Goal: Information Seeking & Learning: Learn about a topic

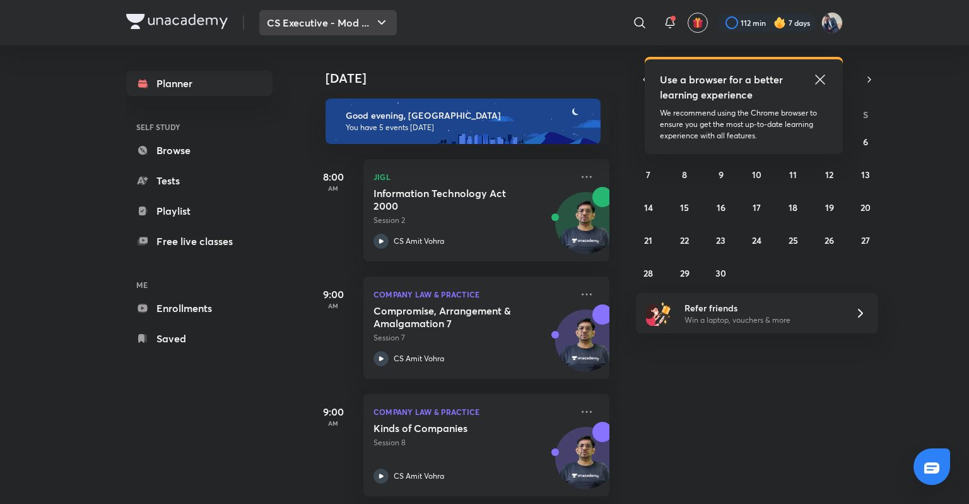
click at [380, 29] on icon "button" at bounding box center [381, 22] width 15 height 15
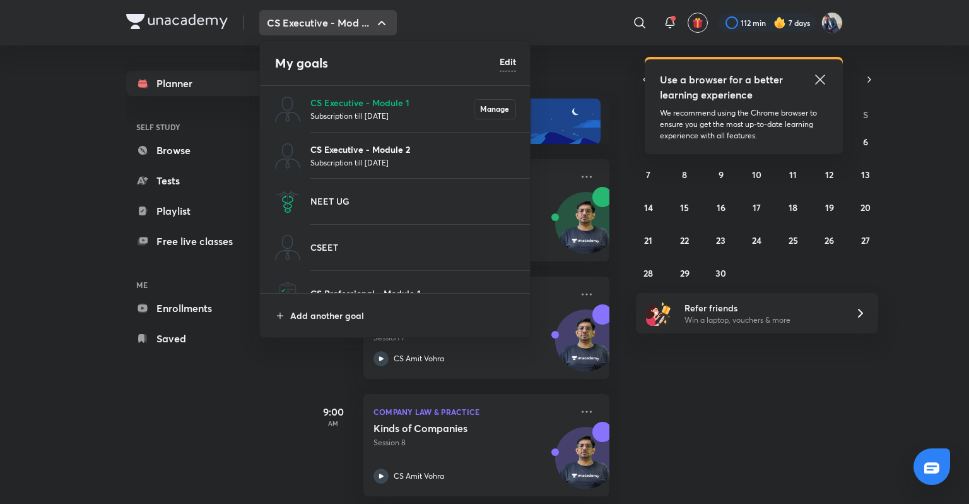
click at [404, 152] on p "CS Executive - Module 2" at bounding box center [413, 149] width 206 height 13
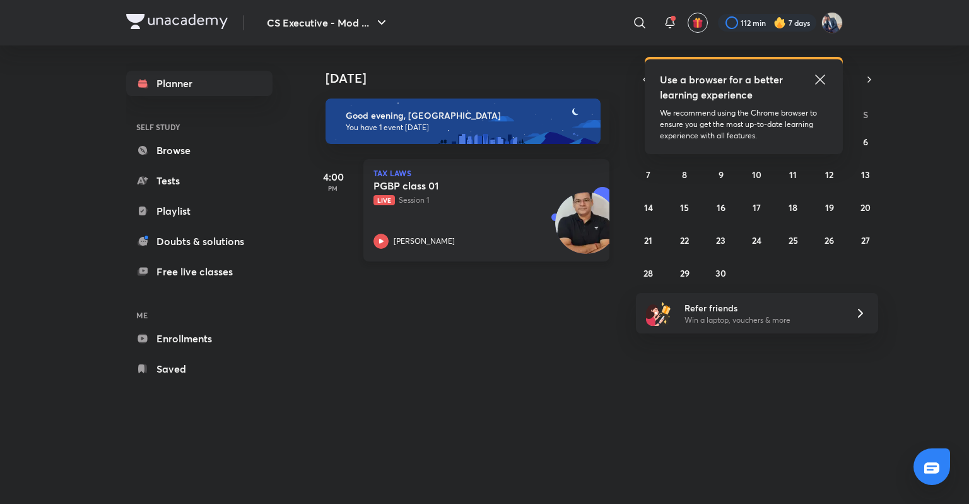
click at [381, 235] on icon at bounding box center [381, 240] width 15 height 15
